Goal: Transaction & Acquisition: Purchase product/service

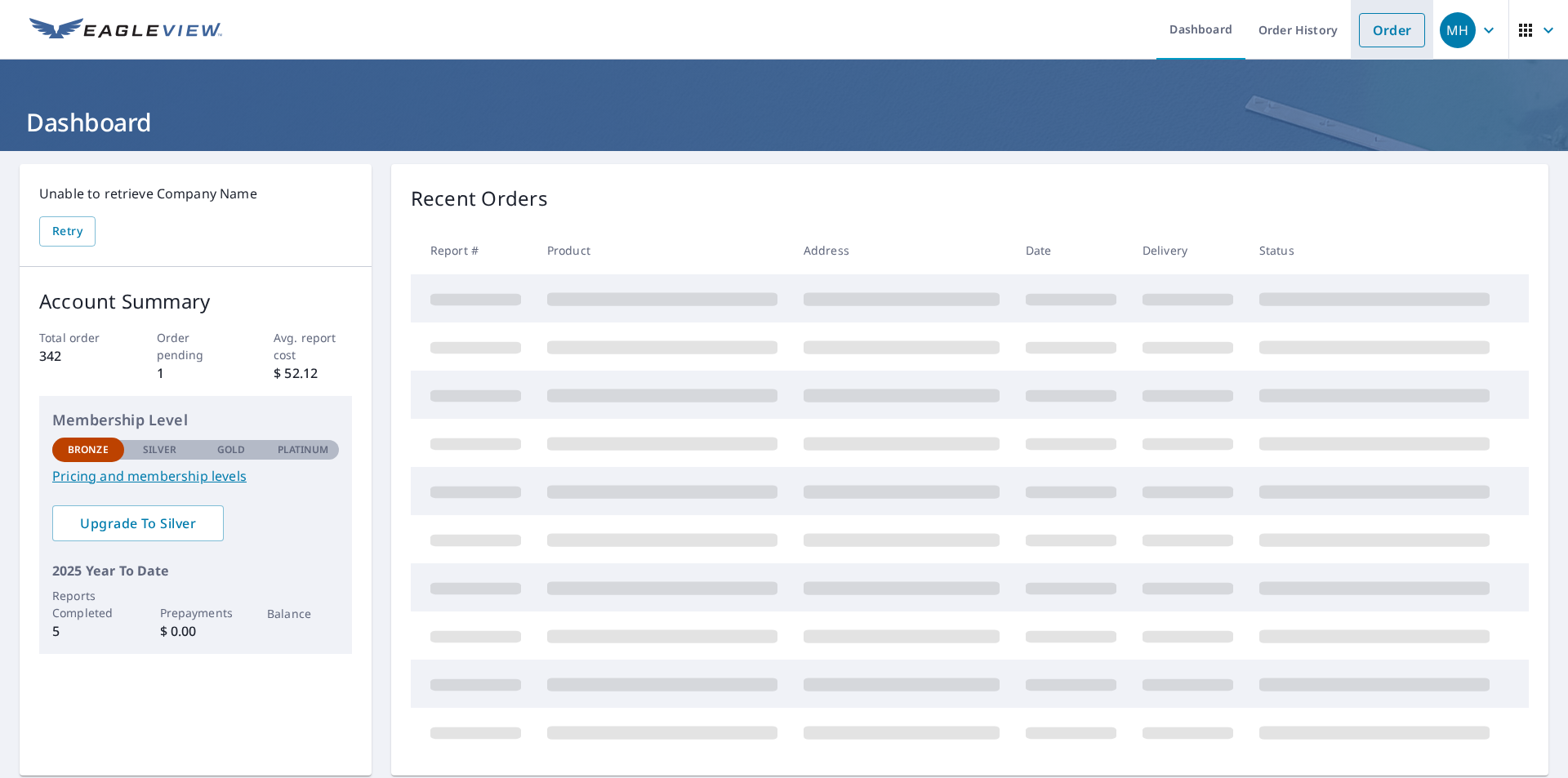
click at [1384, 30] on link "Order" at bounding box center [1391, 30] width 66 height 34
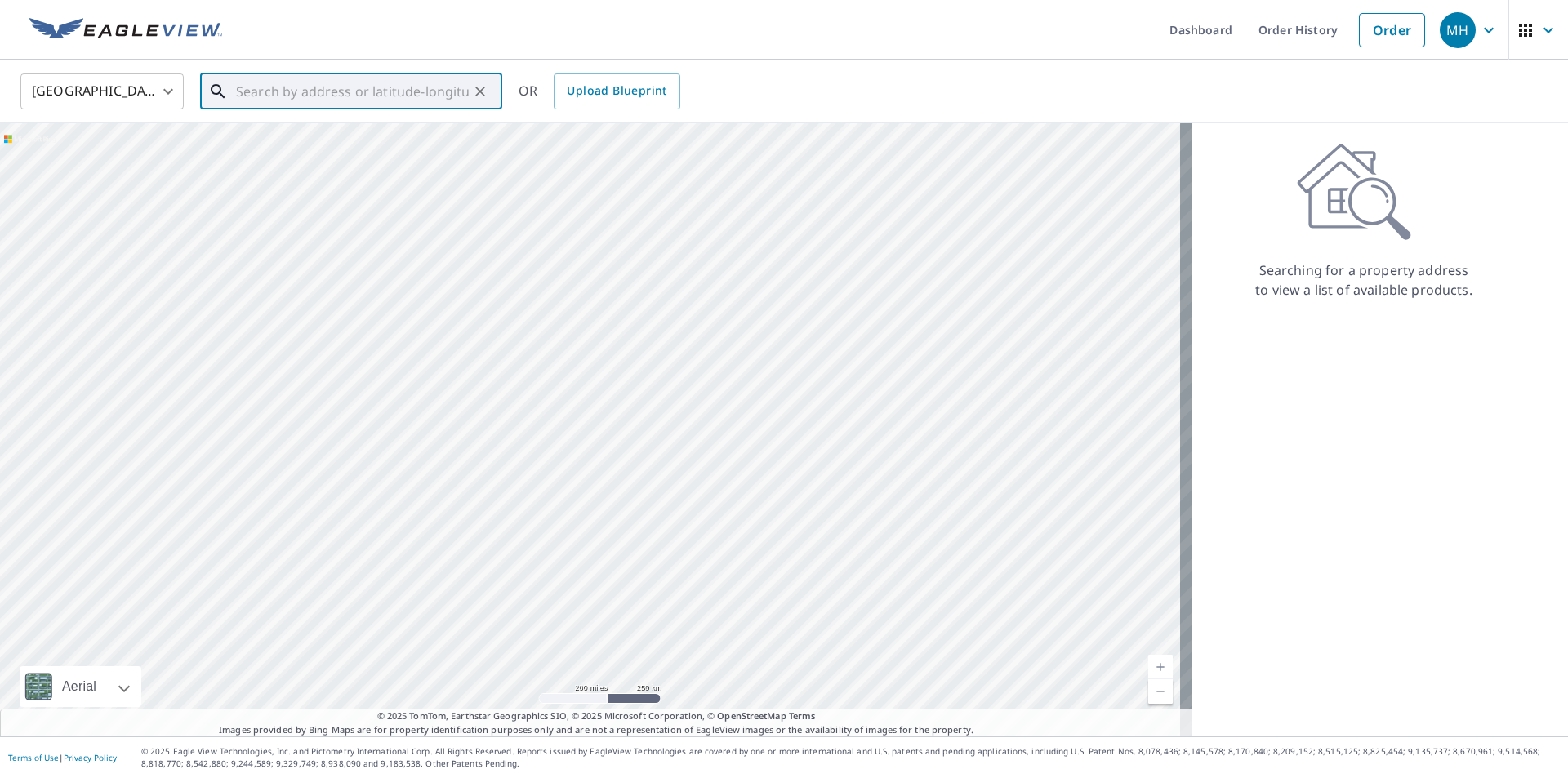
drag, startPoint x: 379, startPoint y: 91, endPoint x: 440, endPoint y: 91, distance: 61.0
click at [380, 91] on input "text" at bounding box center [352, 91] width 233 height 46
type input "1123 W 76 TER"
click at [481, 90] on icon "Clear" at bounding box center [480, 91] width 9 height 9
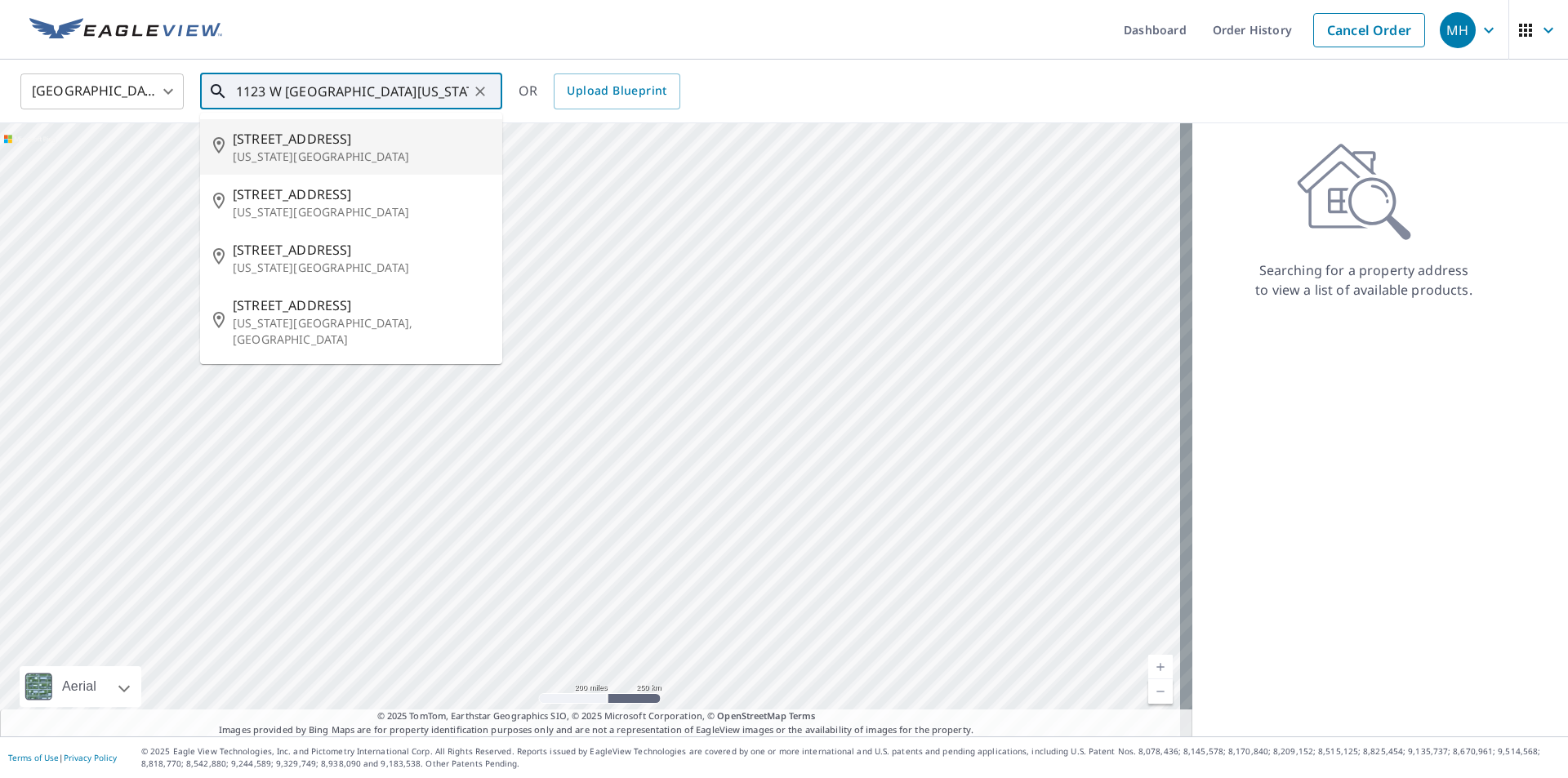
click at [381, 143] on span "[STREET_ADDRESS]" at bounding box center [361, 138] width 256 height 20
type input "[STREET_ADDRESS][US_STATE]"
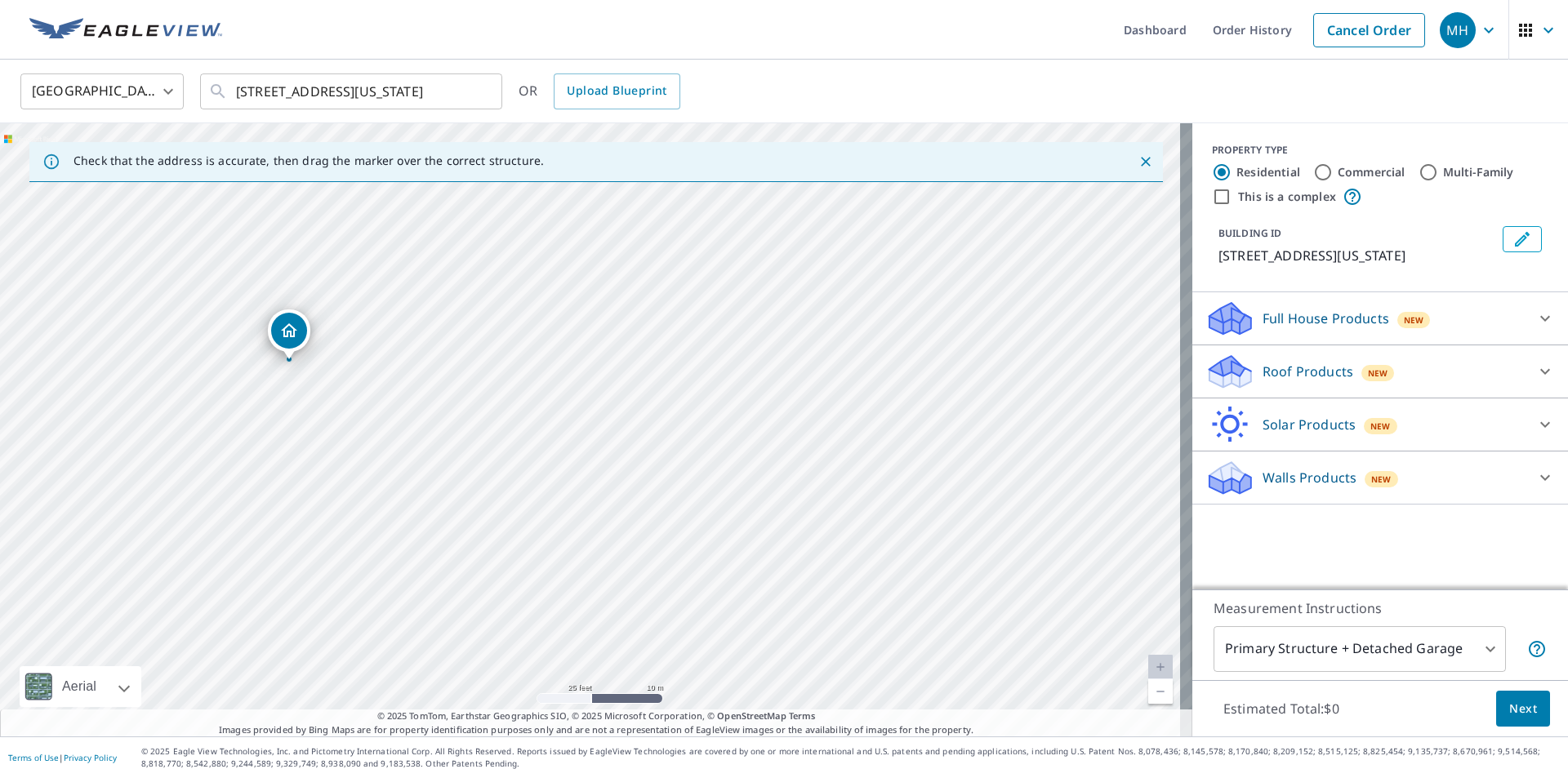
drag, startPoint x: 421, startPoint y: 465, endPoint x: 662, endPoint y: 470, distance: 241.1
click at [662, 470] on div "[STREET_ADDRESS][US_STATE]" at bounding box center [596, 430] width 1192 height 613
click at [1511, 702] on span "Next" at bounding box center [1523, 710] width 28 height 20
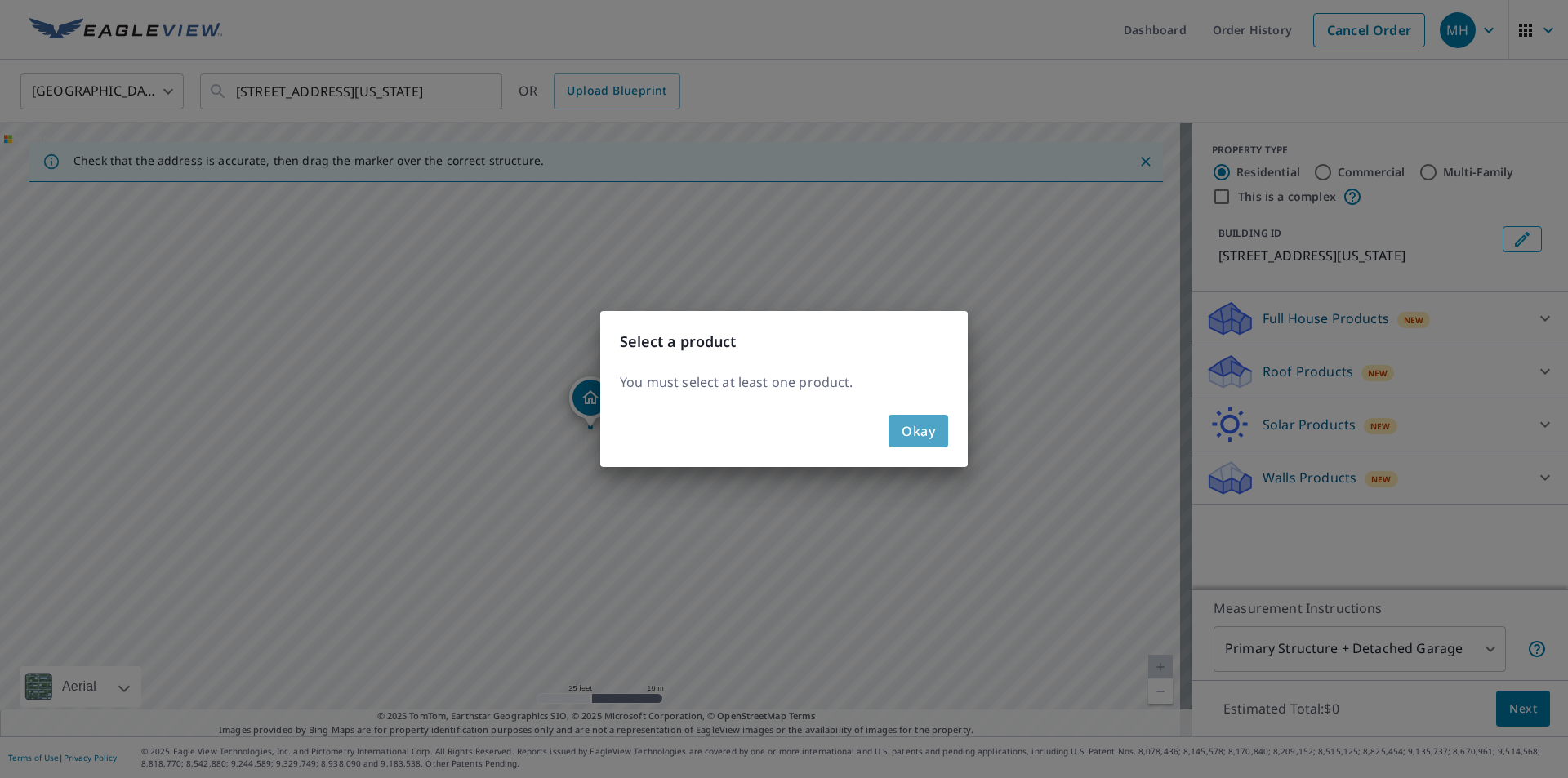
click at [936, 432] on button "Okay" at bounding box center [919, 431] width 60 height 32
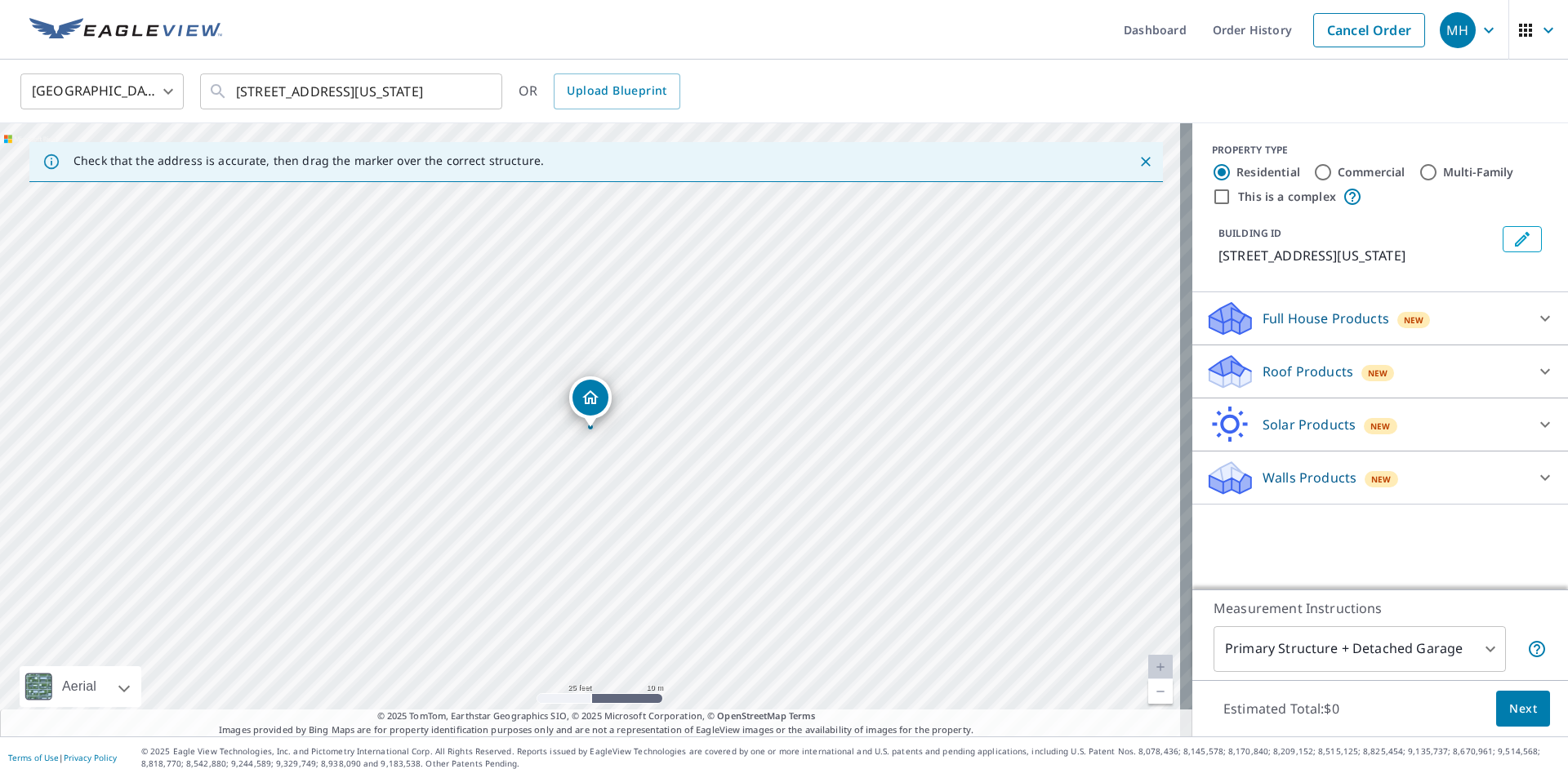
click at [1446, 366] on div "Roof Products New" at bounding box center [1366, 371] width 320 height 38
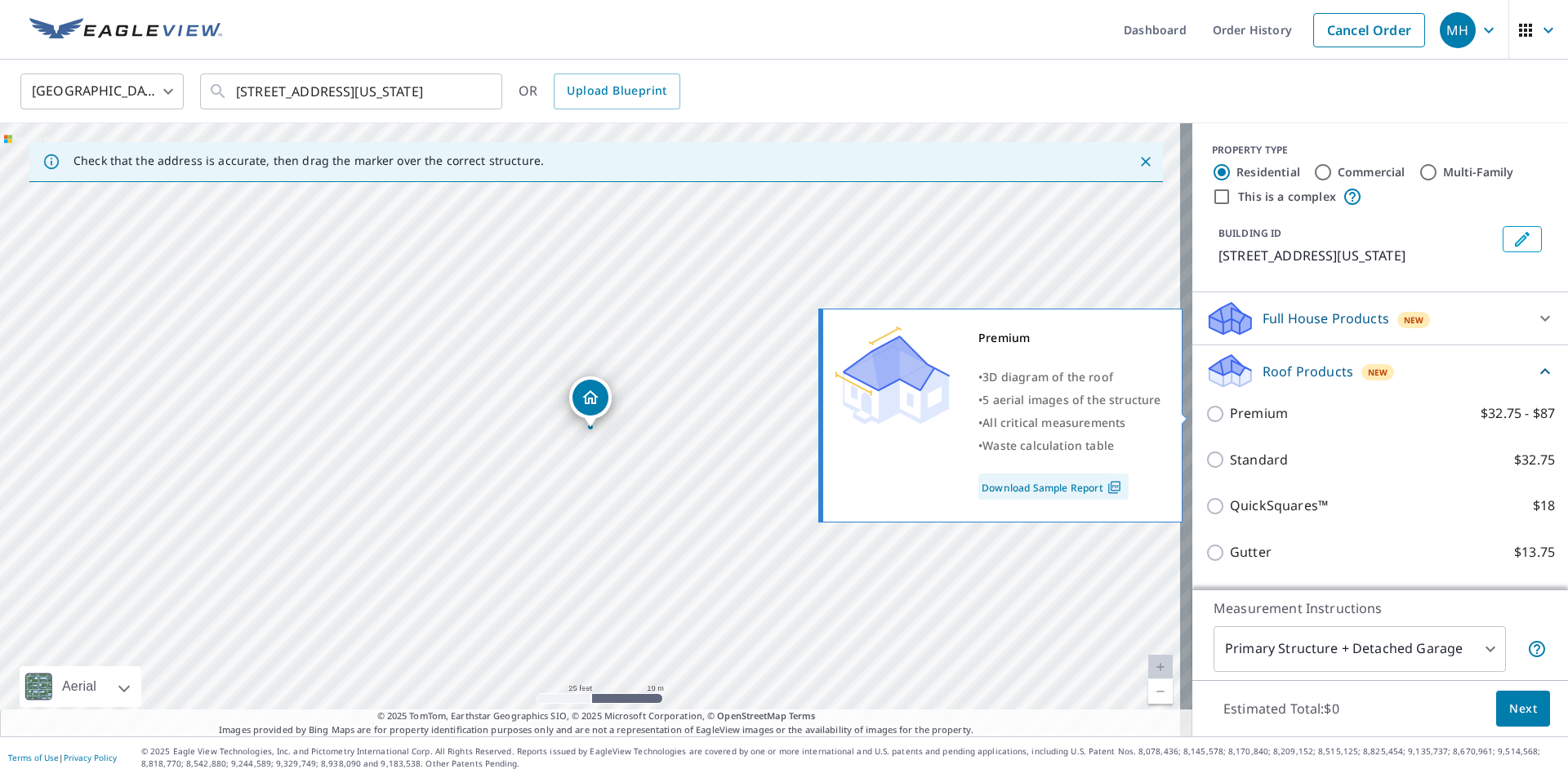
click at [1207, 408] on input "Premium $32.75 - $87" at bounding box center [1218, 413] width 25 height 20
checkbox input "true"
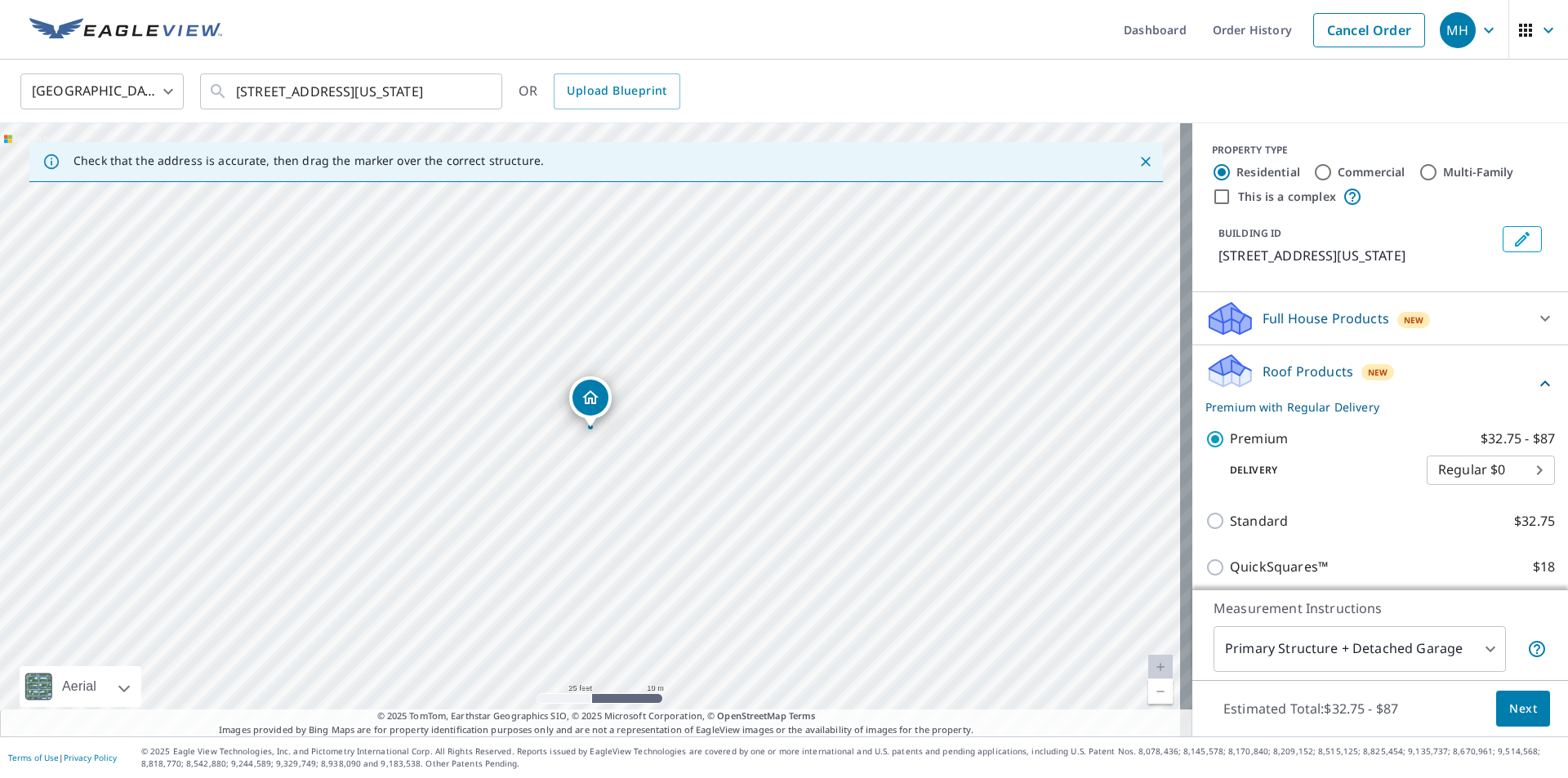
click at [1524, 707] on span "Next" at bounding box center [1523, 710] width 28 height 20
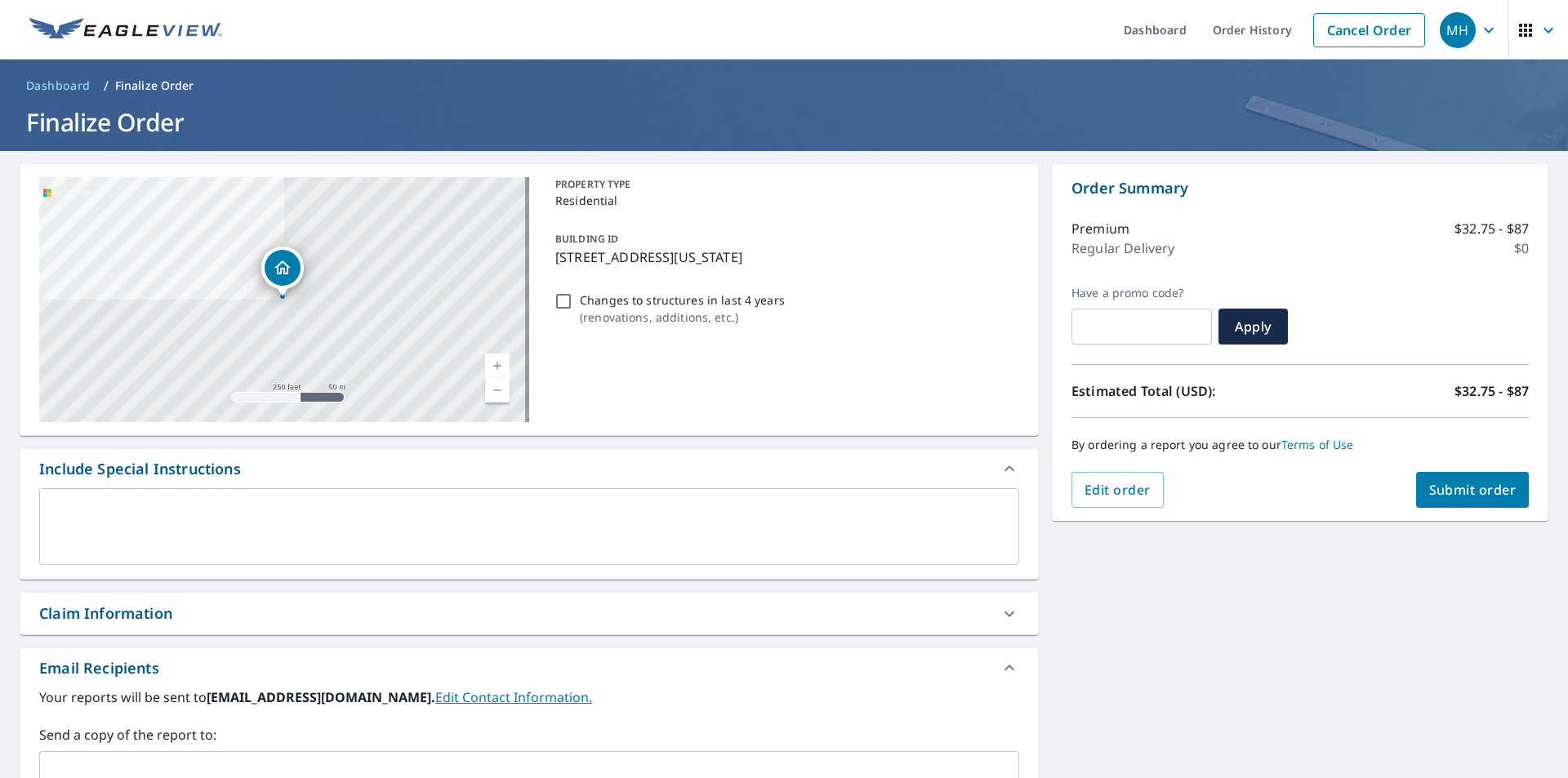
click at [1488, 487] on span "Submit order" at bounding box center [1473, 489] width 87 height 18
